Goal: Transaction & Acquisition: Purchase product/service

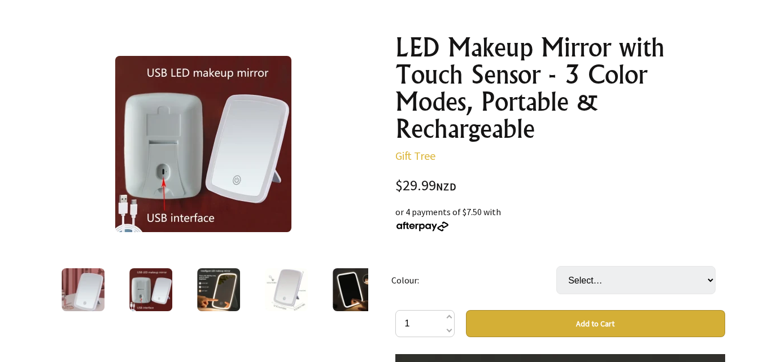
click at [92, 289] on img at bounding box center [83, 289] width 43 height 43
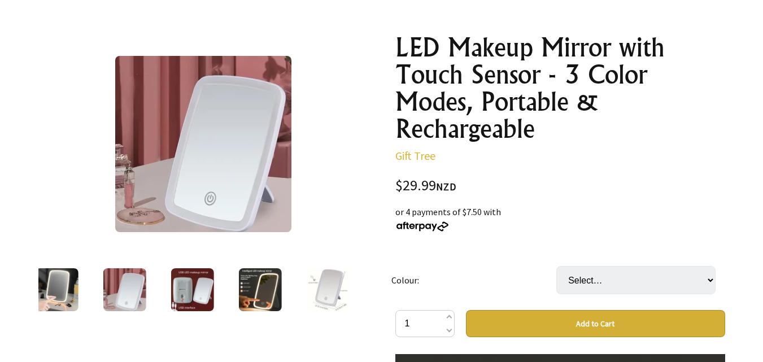
click at [71, 282] on img at bounding box center [56, 289] width 43 height 43
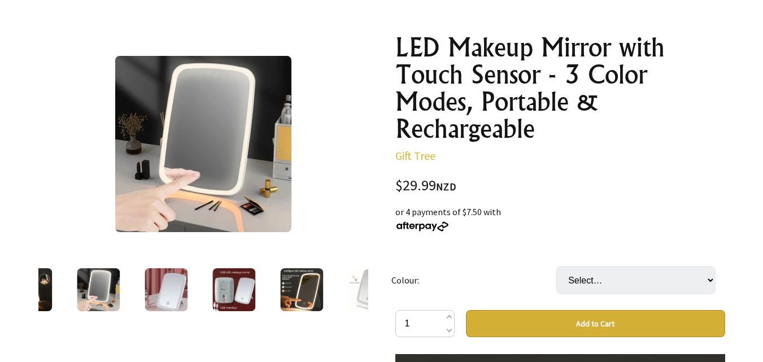
click at [306, 290] on img at bounding box center [301, 289] width 43 height 43
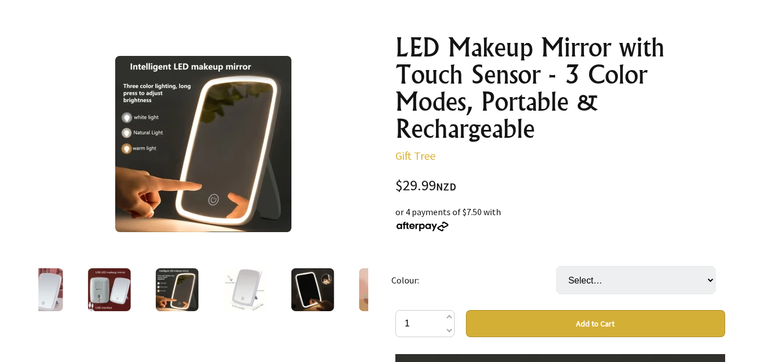
click at [114, 285] on img at bounding box center [109, 289] width 43 height 43
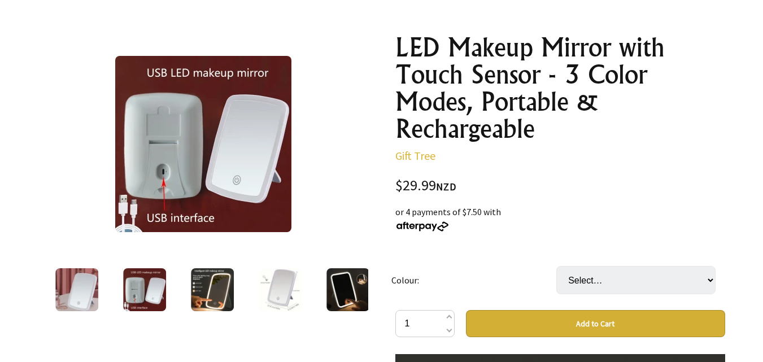
click at [80, 282] on img at bounding box center [76, 289] width 43 height 43
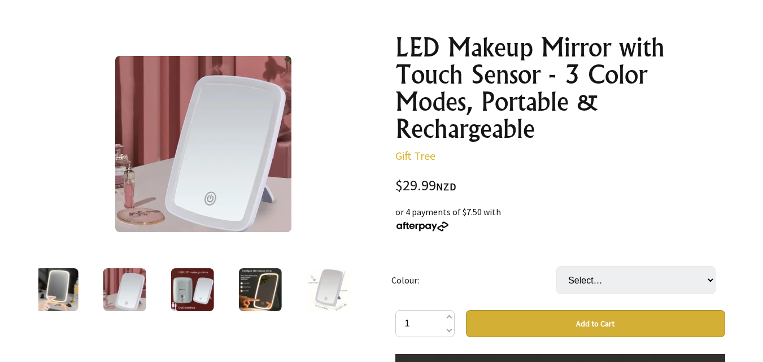
click at [48, 278] on img at bounding box center [56, 289] width 43 height 43
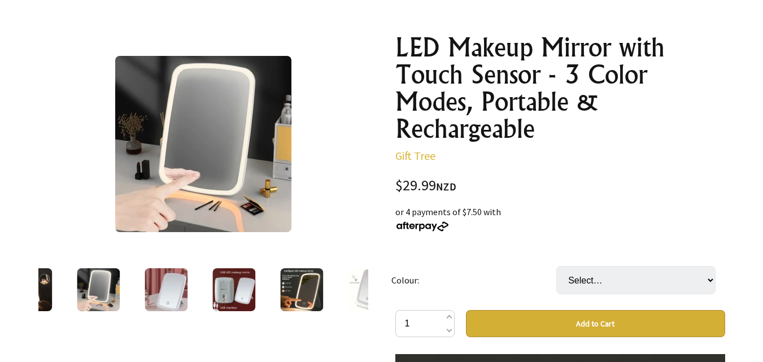
click at [47, 284] on img at bounding box center [30, 289] width 43 height 43
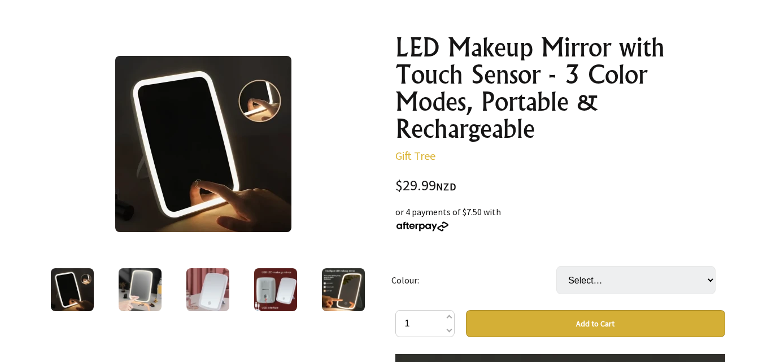
click at [304, 293] on div at bounding box center [276, 289] width 68 height 47
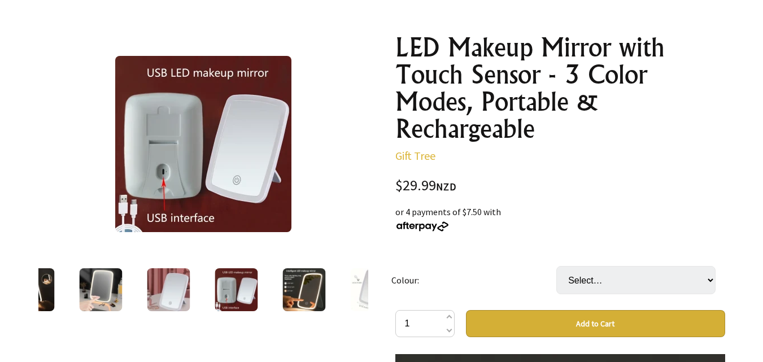
click at [350, 287] on img at bounding box center [371, 289] width 43 height 43
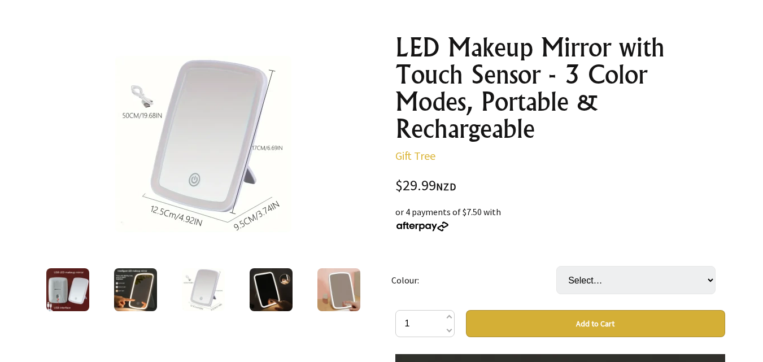
click at [332, 285] on img at bounding box center [338, 289] width 43 height 43
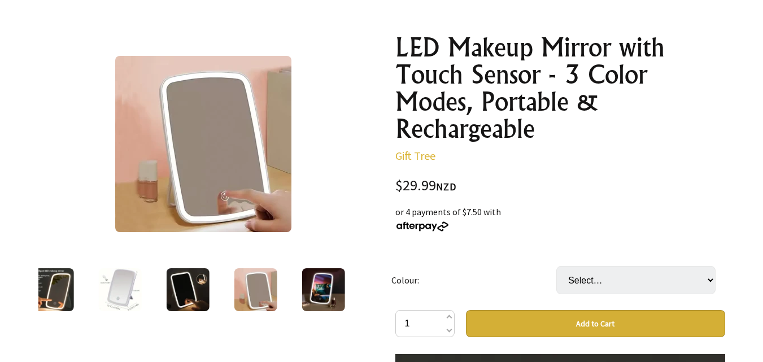
click at [327, 279] on img at bounding box center [323, 289] width 43 height 43
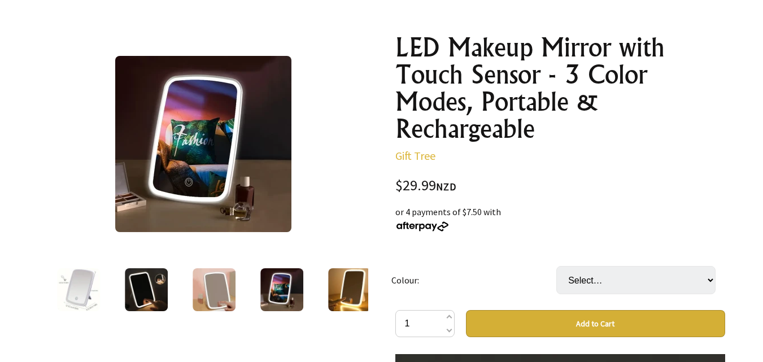
click at [340, 277] on img at bounding box center [349, 289] width 43 height 43
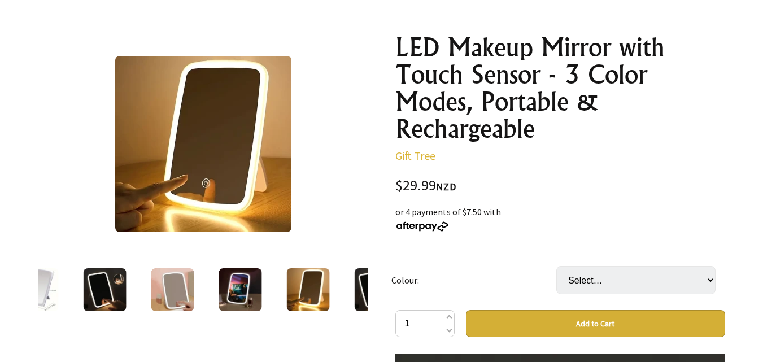
click at [362, 282] on img at bounding box center [375, 289] width 43 height 43
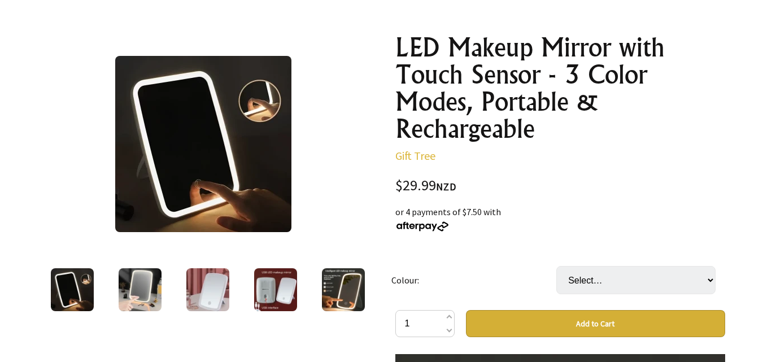
click at [282, 280] on img at bounding box center [275, 289] width 43 height 43
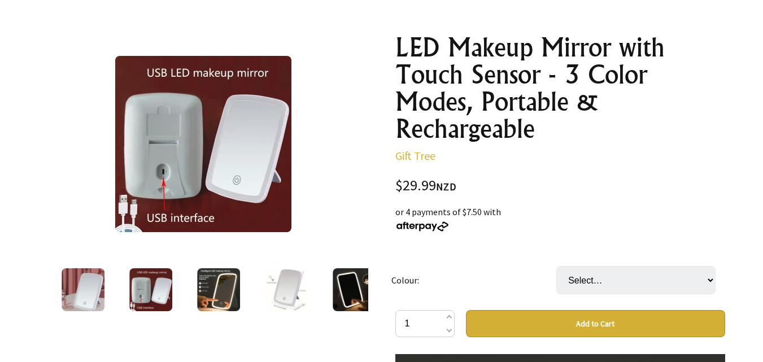
click at [217, 283] on img at bounding box center [218, 289] width 43 height 43
